Goal: Information Seeking & Learning: Learn about a topic

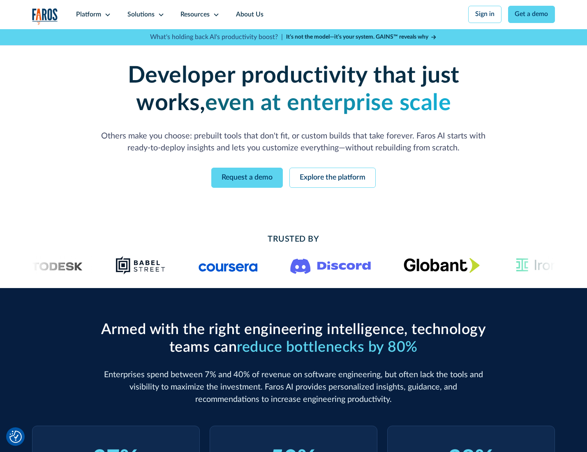
click at [106, 14] on icon at bounding box center [107, 15] width 7 height 7
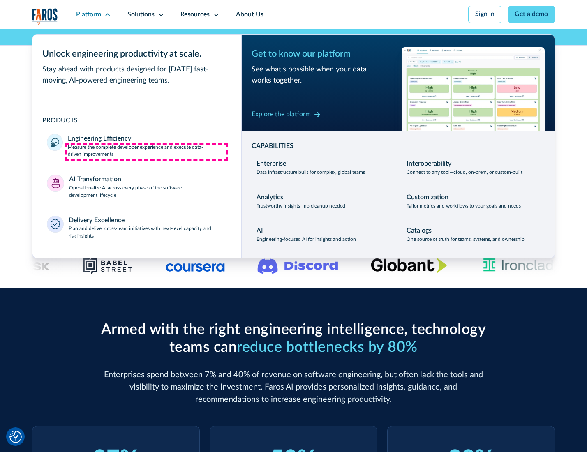
click at [146, 152] on p "Measure the complete developer experience and execute data-driven improvements" at bounding box center [147, 151] width 159 height 15
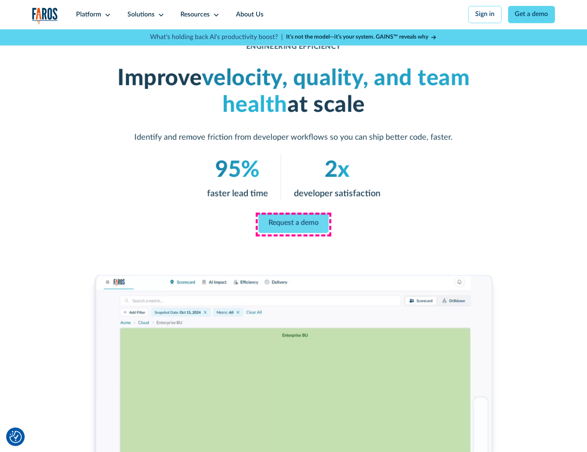
click at [293, 224] on link "Request a demo" at bounding box center [294, 223] width 70 height 20
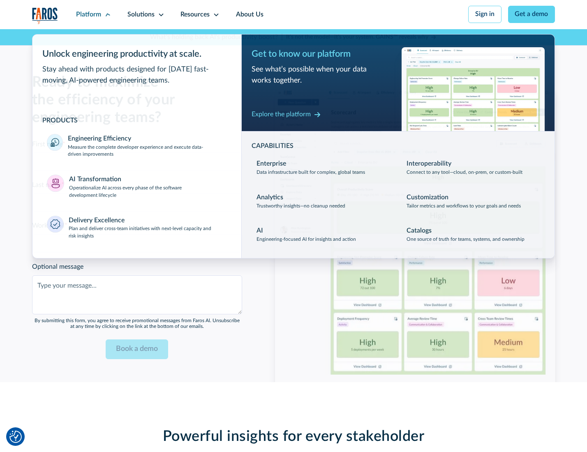
scroll to position [1789, 0]
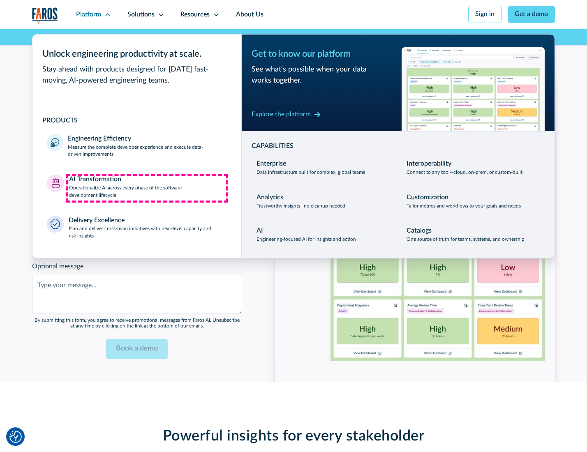
click at [147, 188] on p "Operationalize AI across every phase of the software development lifecycle" at bounding box center [148, 192] width 158 height 15
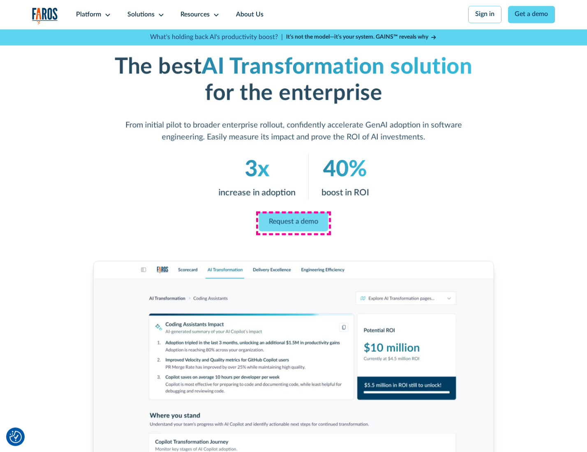
click at [293, 223] on link "Request a demo" at bounding box center [293, 221] width 69 height 19
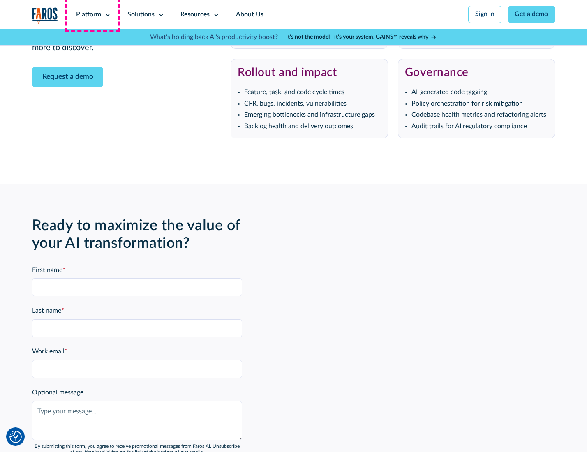
click at [92, 14] on div "Platform" at bounding box center [88, 15] width 25 height 10
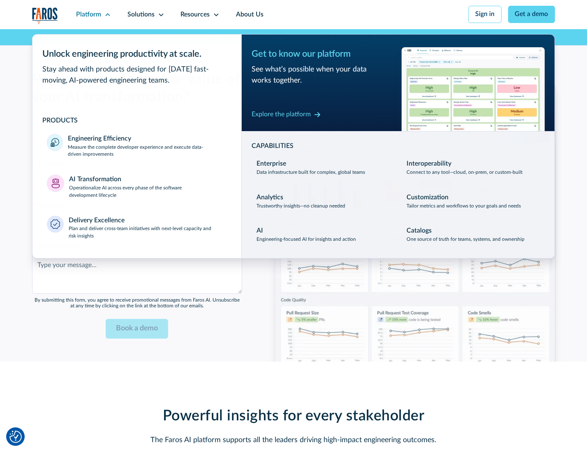
scroll to position [1987, 0]
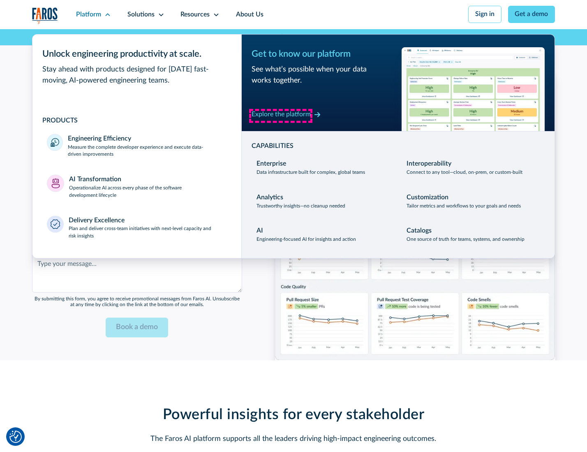
click at [281, 115] on div "Explore the platform" at bounding box center [281, 115] width 59 height 10
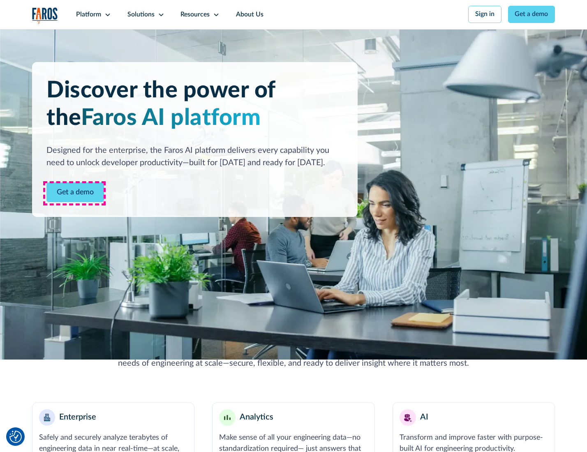
click at [74, 193] on link "Get a demo" at bounding box center [75, 192] width 58 height 20
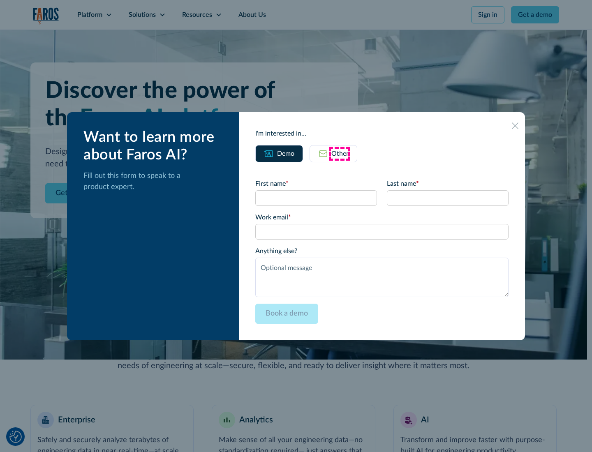
click at [339, 153] on div "Other" at bounding box center [339, 154] width 17 height 10
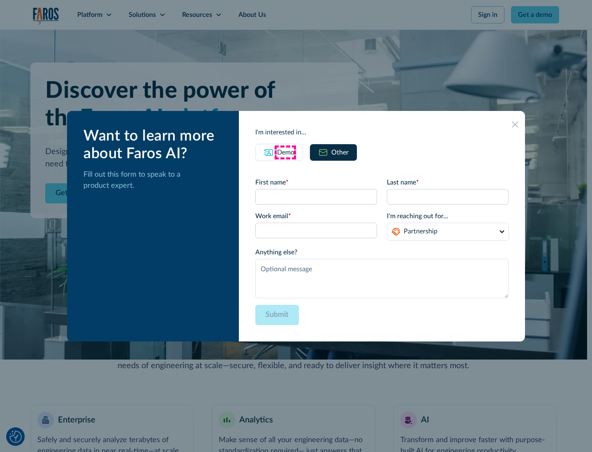
click at [285, 152] on div "Demo" at bounding box center [285, 153] width 17 height 10
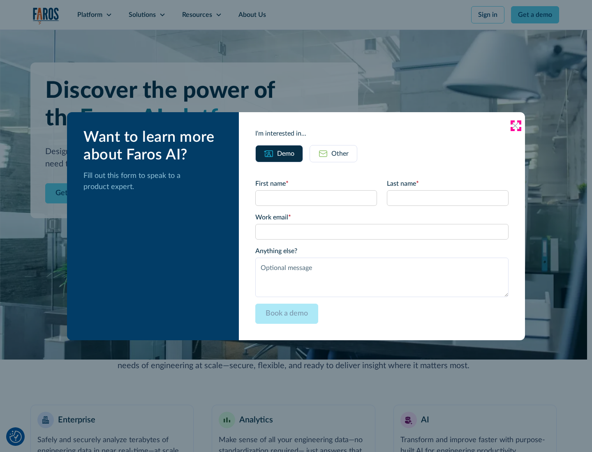
click at [515, 125] on icon at bounding box center [515, 125] width 7 height 7
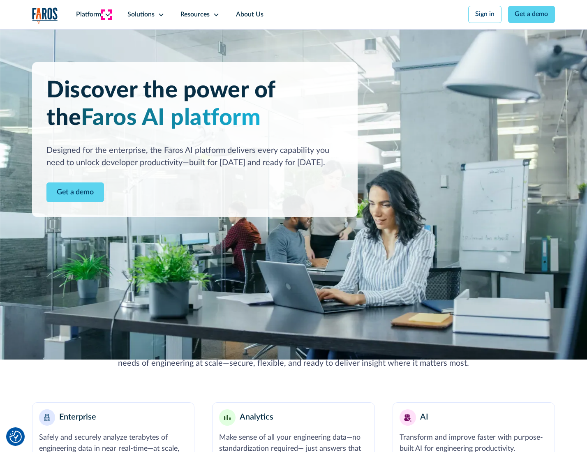
click at [106, 14] on icon at bounding box center [107, 15] width 7 height 7
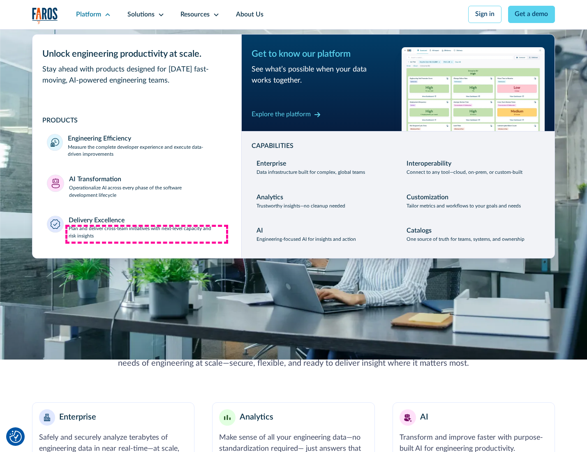
click at [147, 234] on p "Plan and deliver cross-team initiatives with next-level capacity and risk insig…" at bounding box center [148, 232] width 158 height 15
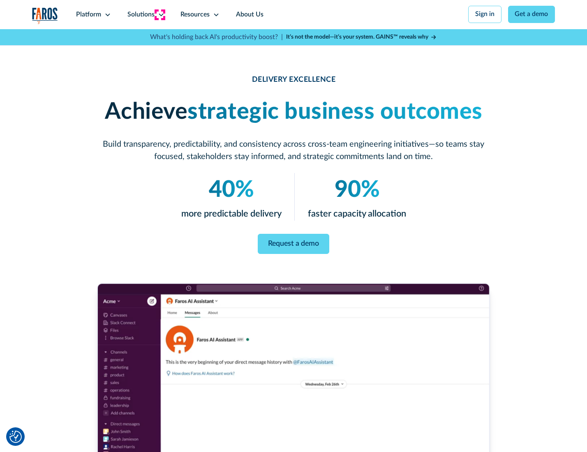
click at [159, 14] on icon at bounding box center [161, 15] width 7 height 7
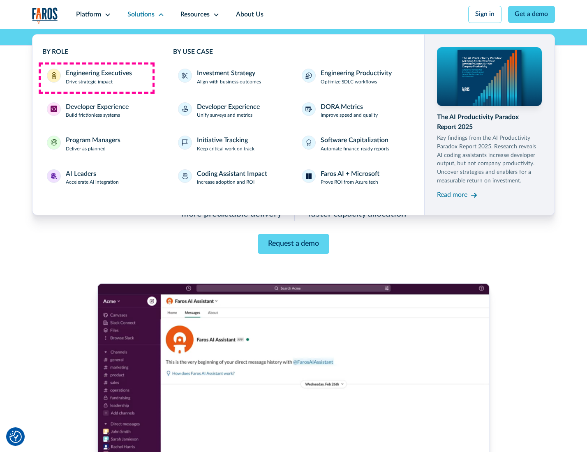
click at [96, 78] on div "Engineering Executives" at bounding box center [99, 74] width 66 height 10
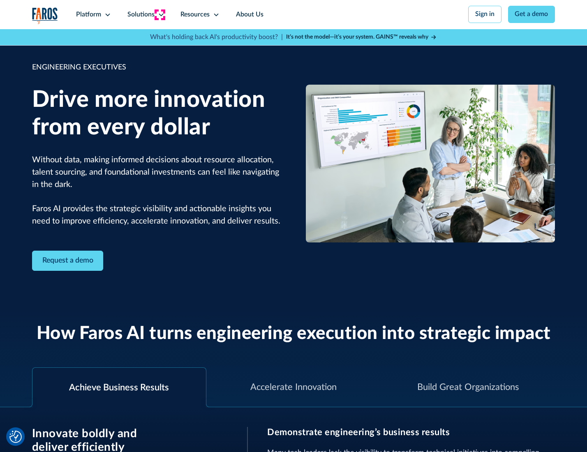
click at [159, 14] on icon at bounding box center [161, 15] width 7 height 7
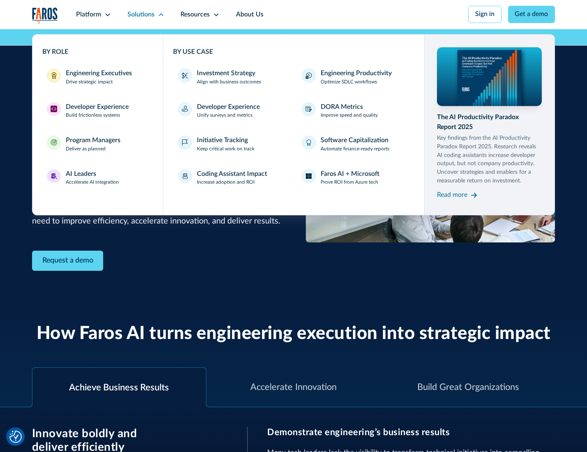
click at [96, 108] on div "Developer Experience" at bounding box center [97, 107] width 63 height 10
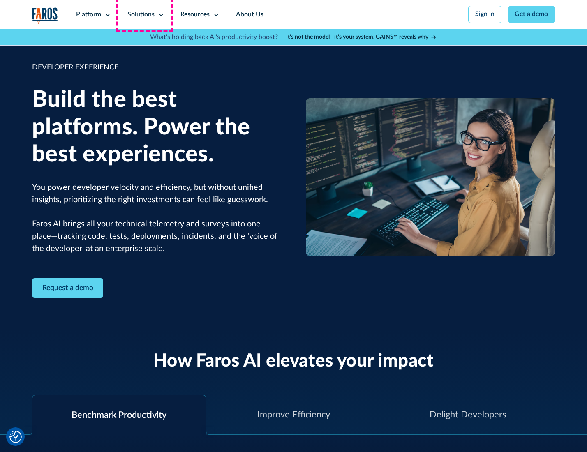
click at [145, 14] on div "Solutions" at bounding box center [140, 15] width 27 height 10
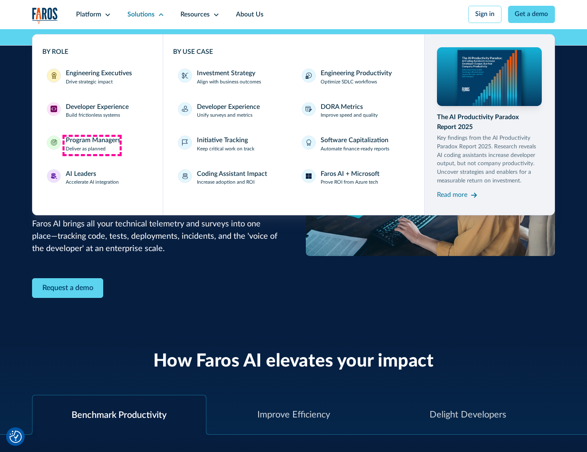
click at [92, 145] on div "Program Managers" at bounding box center [93, 141] width 55 height 10
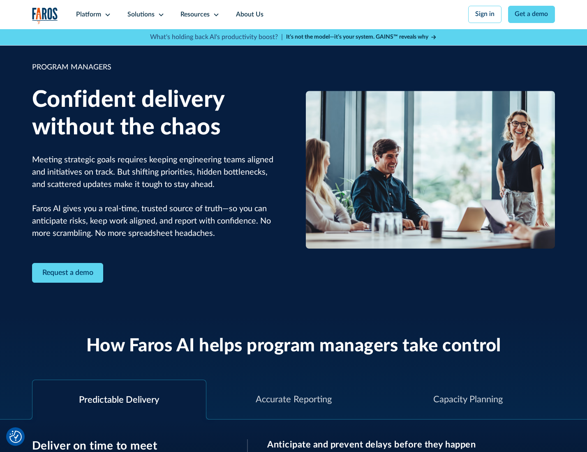
click at [159, 15] on icon at bounding box center [161, 15] width 7 height 7
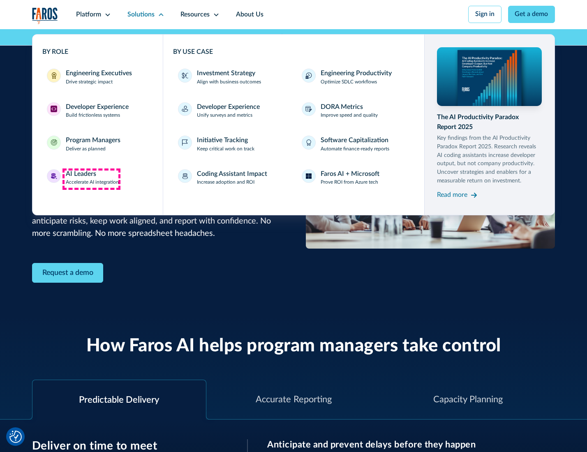
click at [91, 179] on div "AI Leaders" at bounding box center [81, 174] width 30 height 10
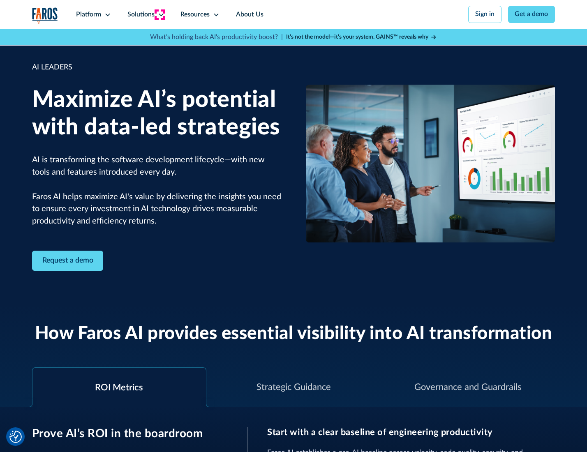
click at [159, 14] on icon at bounding box center [161, 15] width 7 height 7
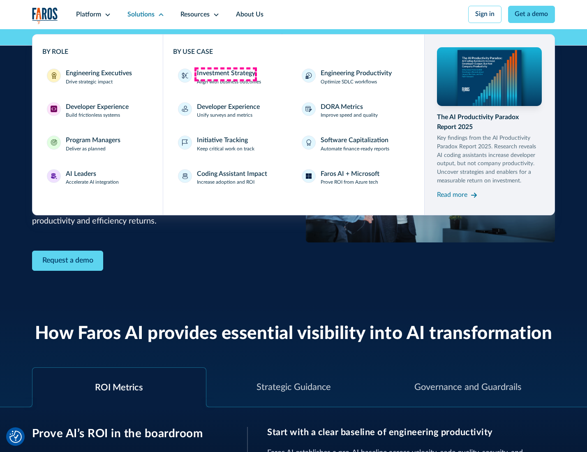
click at [225, 74] on div "Investment Strategy" at bounding box center [226, 74] width 58 height 10
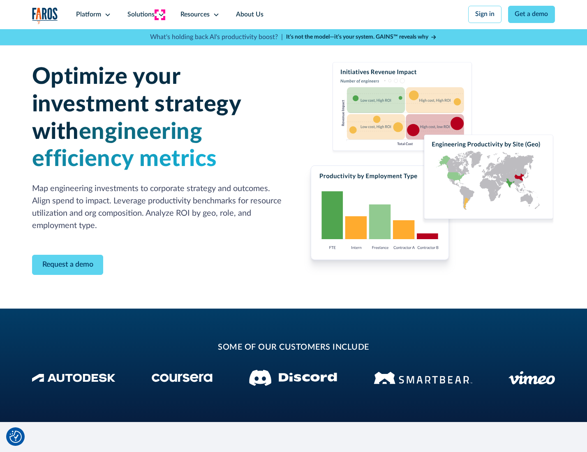
click at [159, 14] on icon at bounding box center [161, 15] width 7 height 7
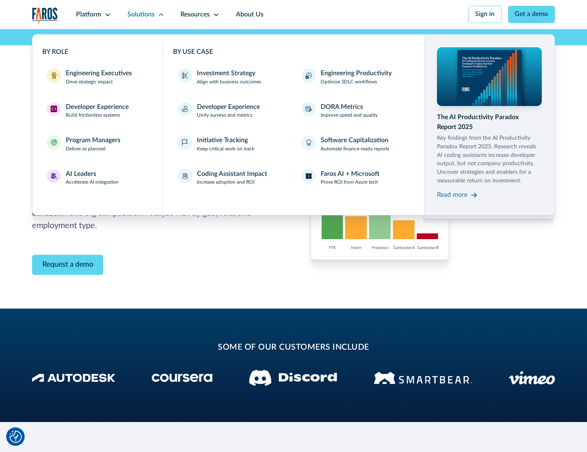
click at [350, 184] on p "Prove ROI from Azure tech" at bounding box center [350, 182] width 58 height 7
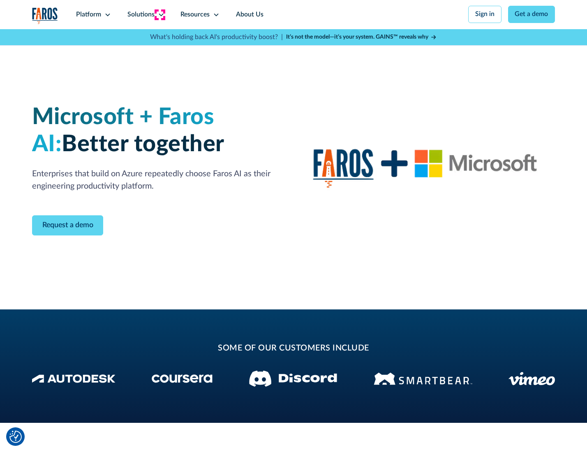
click at [159, 14] on icon at bounding box center [161, 15] width 7 height 7
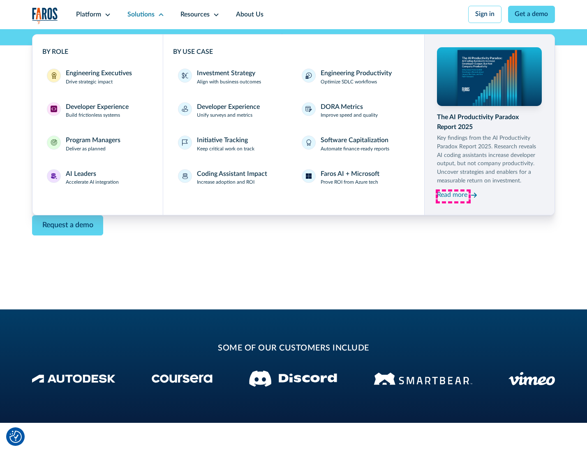
click at [453, 196] on div "Read more" at bounding box center [452, 195] width 30 height 10
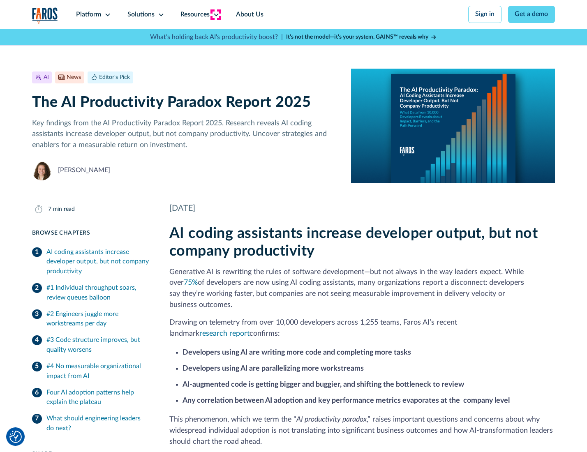
click at [215, 14] on icon at bounding box center [216, 15] width 7 height 7
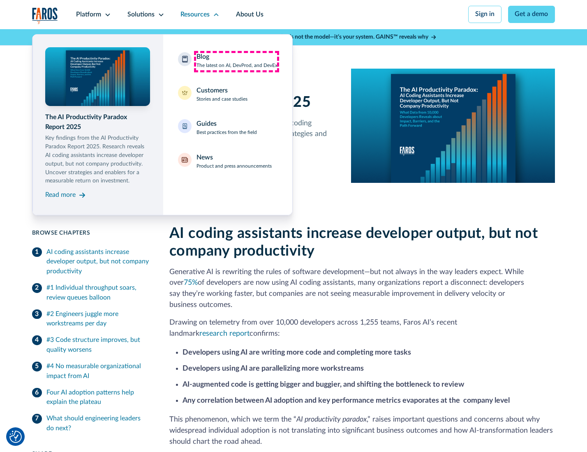
click at [236, 61] on div "Blog The latest on AI, DevProd, and DevEx" at bounding box center [236, 60] width 81 height 17
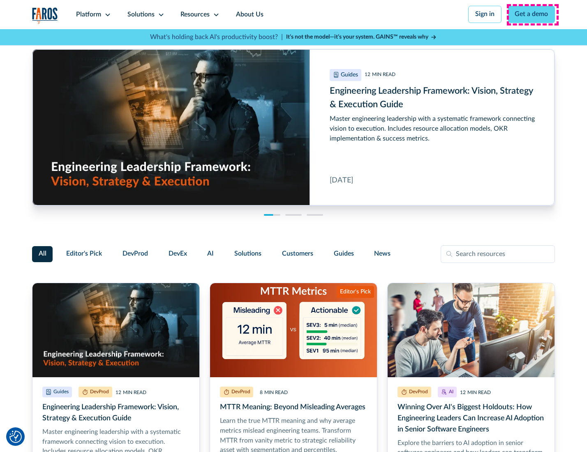
click at [532, 14] on link "Get a demo" at bounding box center [531, 14] width 47 height 17
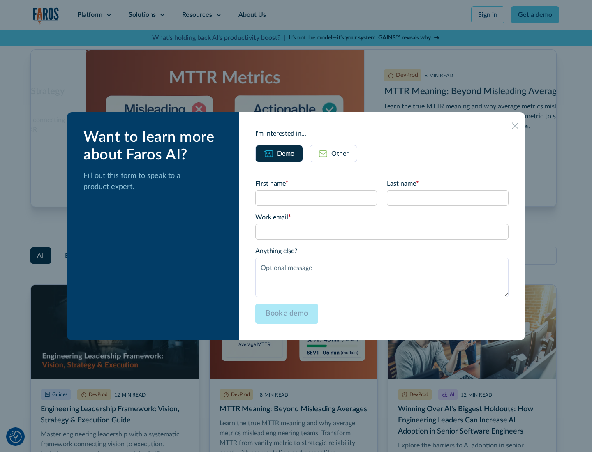
click at [333, 153] on div "Other" at bounding box center [339, 154] width 17 height 10
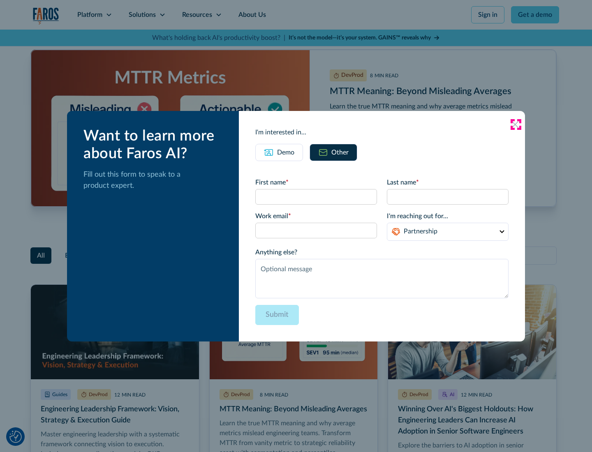
click at [515, 124] on icon at bounding box center [515, 124] width 7 height 7
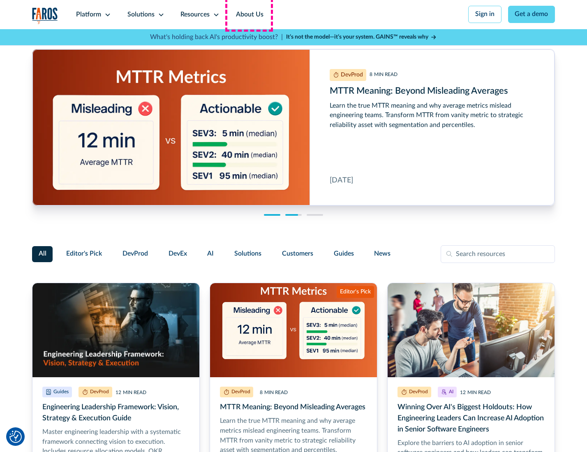
click at [249, 14] on link "About Us" at bounding box center [250, 14] width 44 height 29
